Goal: Find specific page/section: Find specific page/section

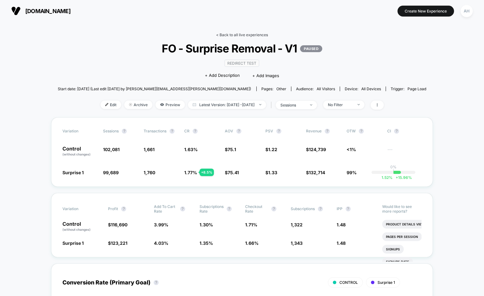
click at [228, 32] on link "< Back to all live experiences" at bounding box center [242, 34] width 52 height 5
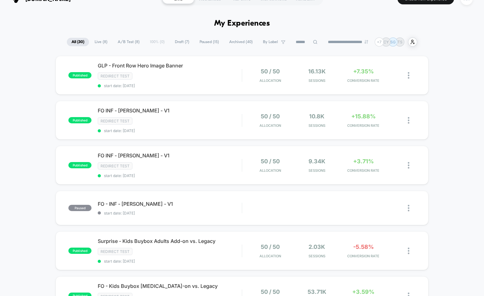
scroll to position [20, 0]
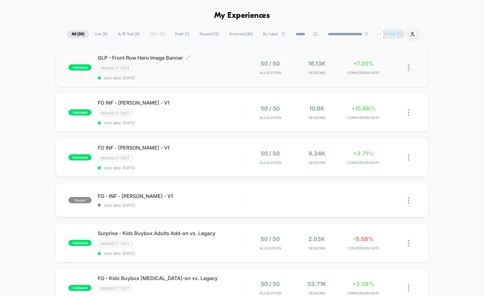
click at [191, 69] on div "Redirect Test" at bounding box center [170, 68] width 144 height 7
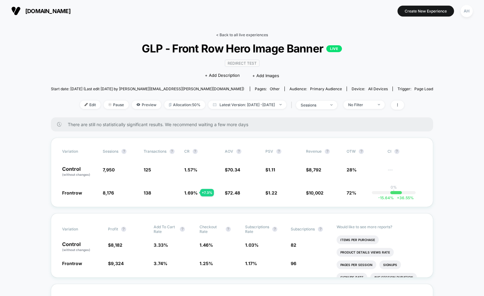
click at [227, 33] on link "< Back to all live experiences" at bounding box center [242, 34] width 52 height 5
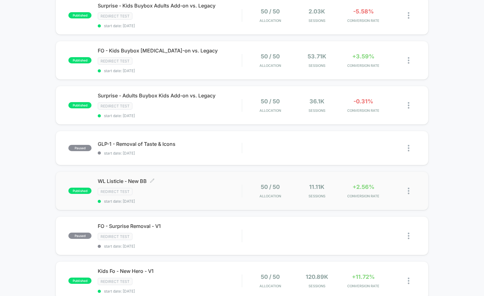
scroll to position [290, 0]
